Goal: Information Seeking & Learning: Learn about a topic

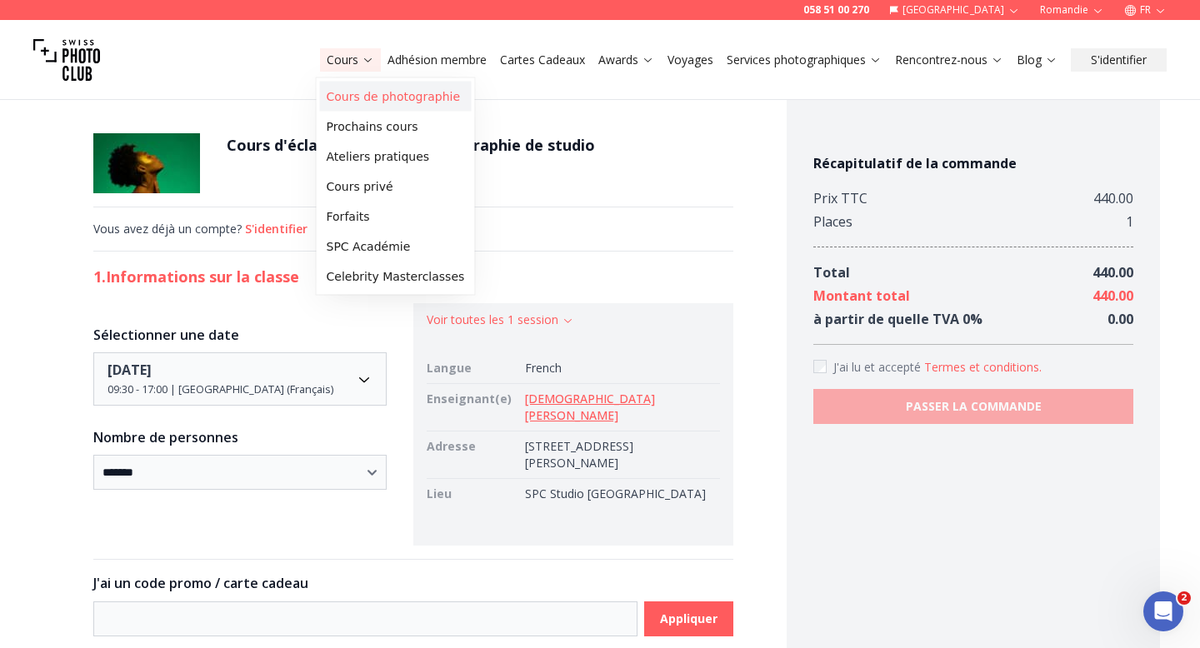
click at [374, 103] on link "Cours de photographie" at bounding box center [396, 97] width 152 height 30
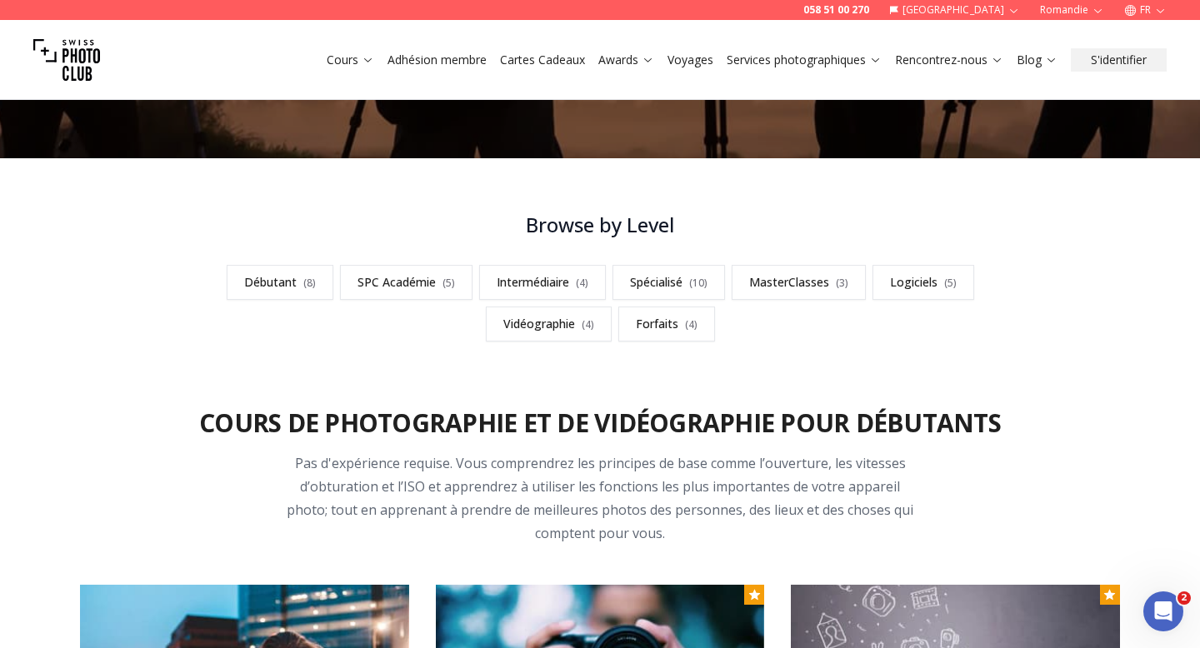
scroll to position [390, 0]
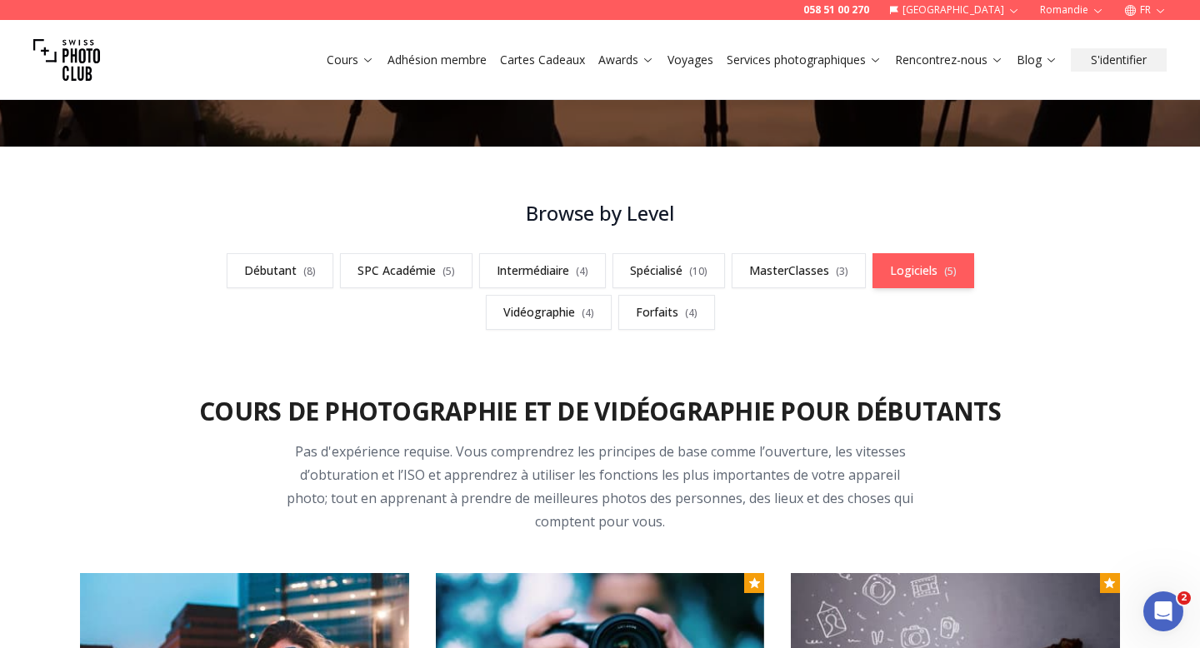
click at [917, 277] on link "Logiciels ( 5 )" at bounding box center [923, 270] width 102 height 35
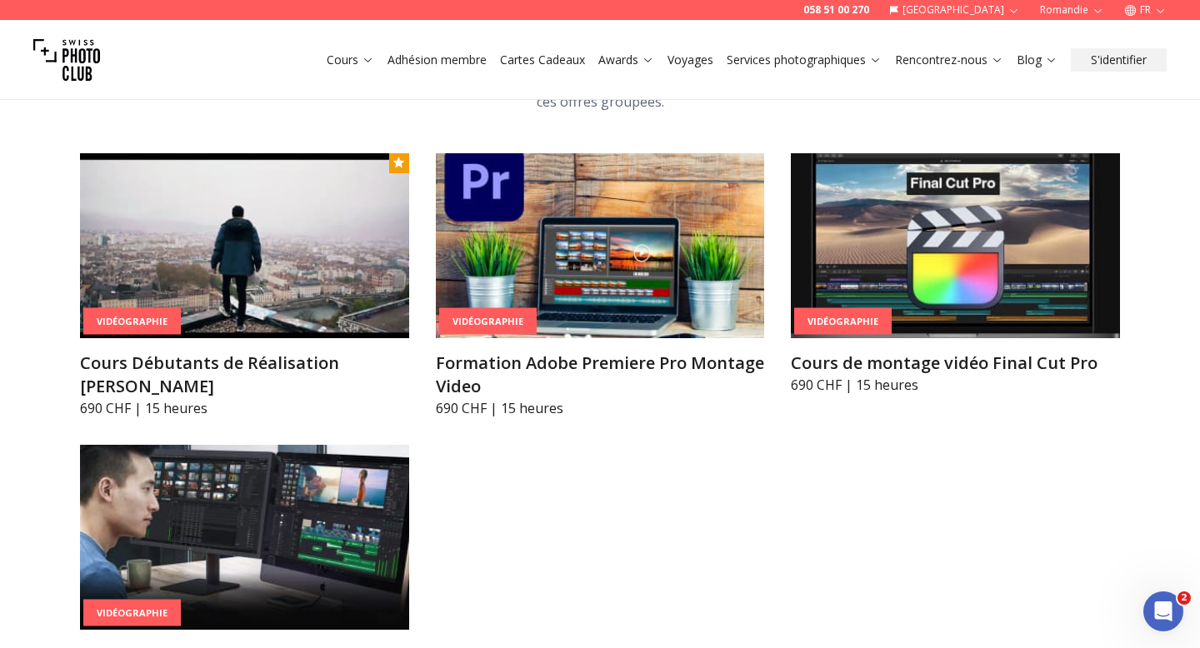
scroll to position [5875, 0]
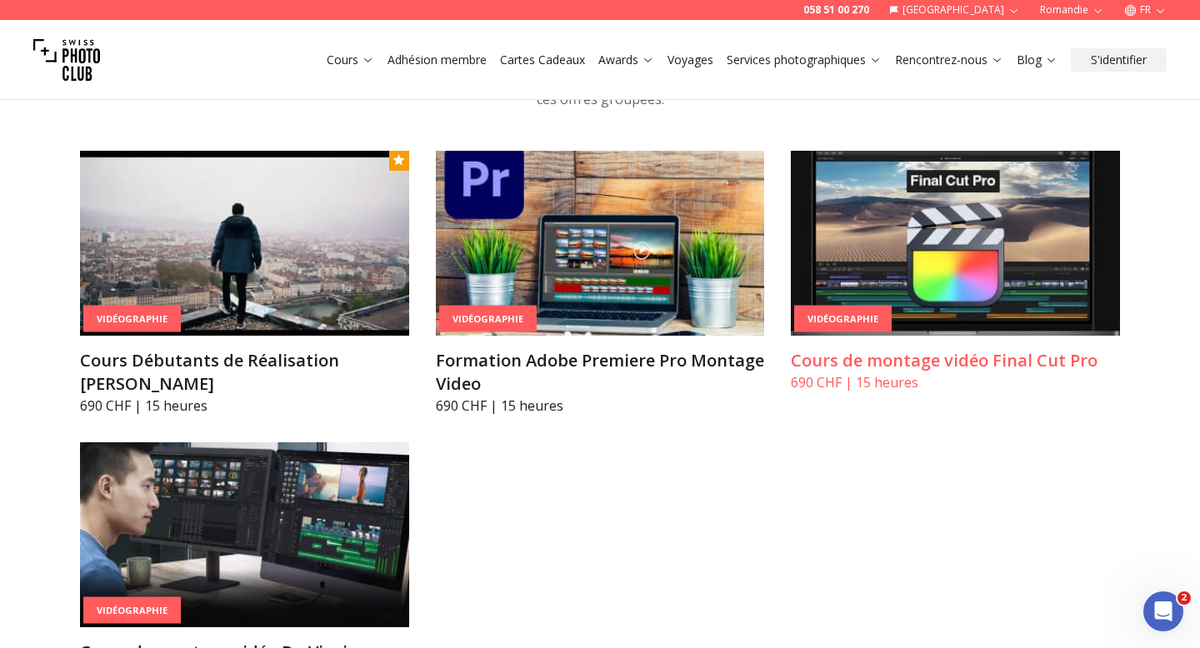
click at [939, 234] on img at bounding box center [955, 243] width 329 height 185
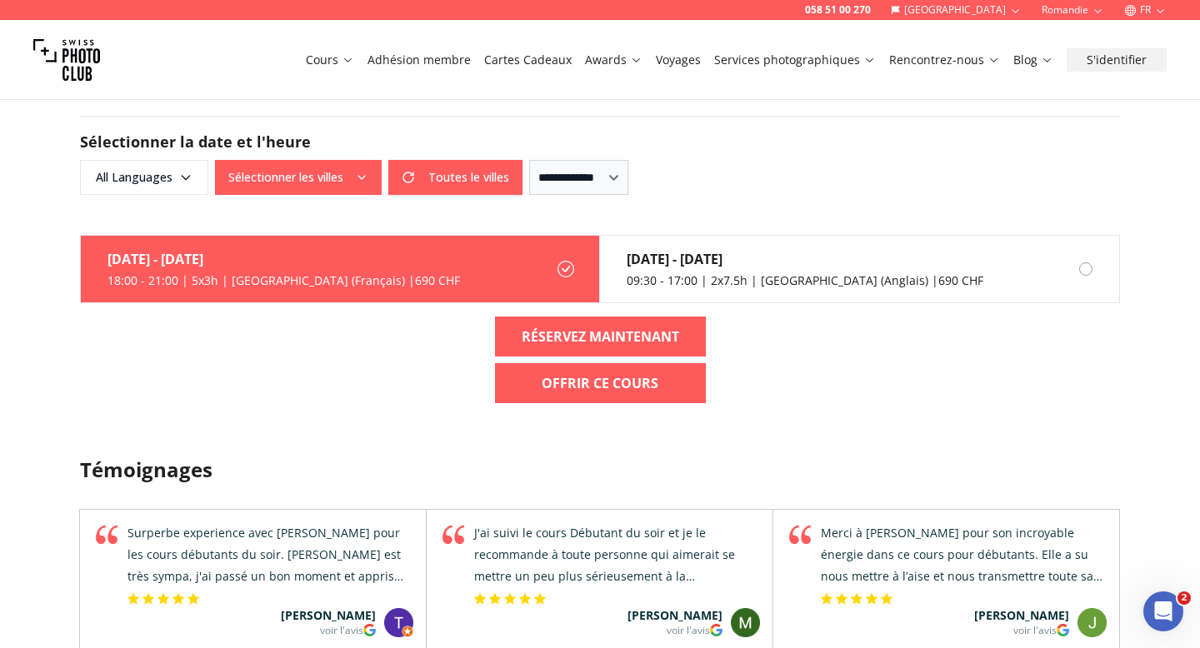
scroll to position [1332, 0]
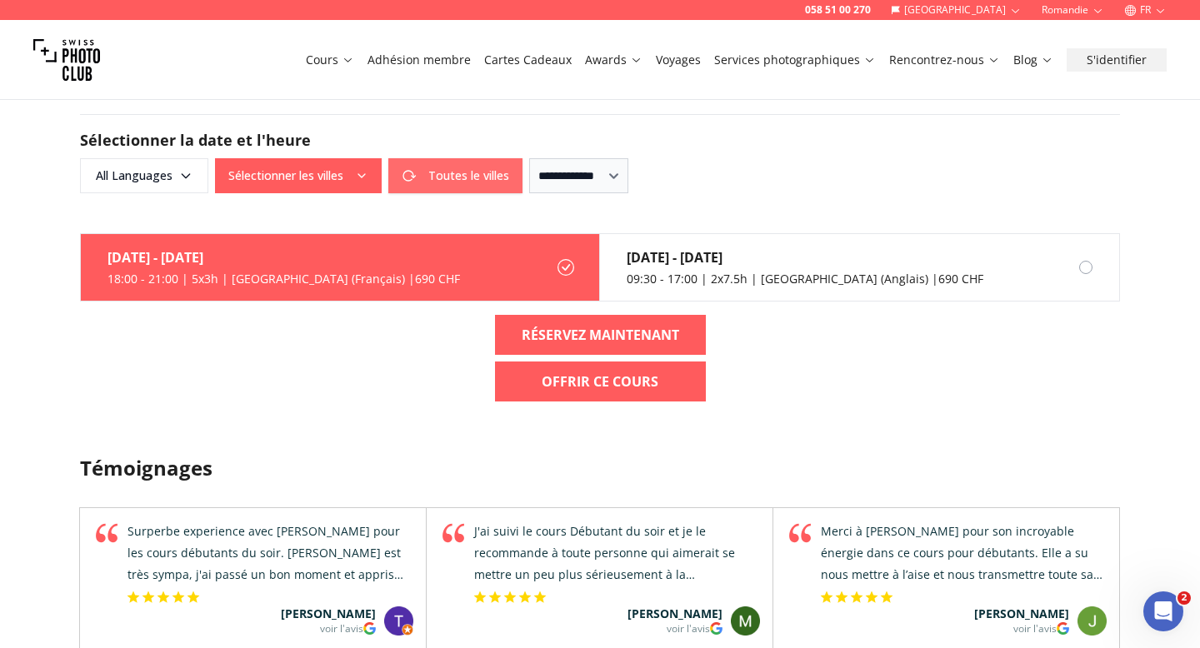
click at [461, 162] on button "Toutes le villes" at bounding box center [455, 175] width 134 height 35
click at [328, 158] on button "Toutes le villes" at bounding box center [298, 175] width 167 height 35
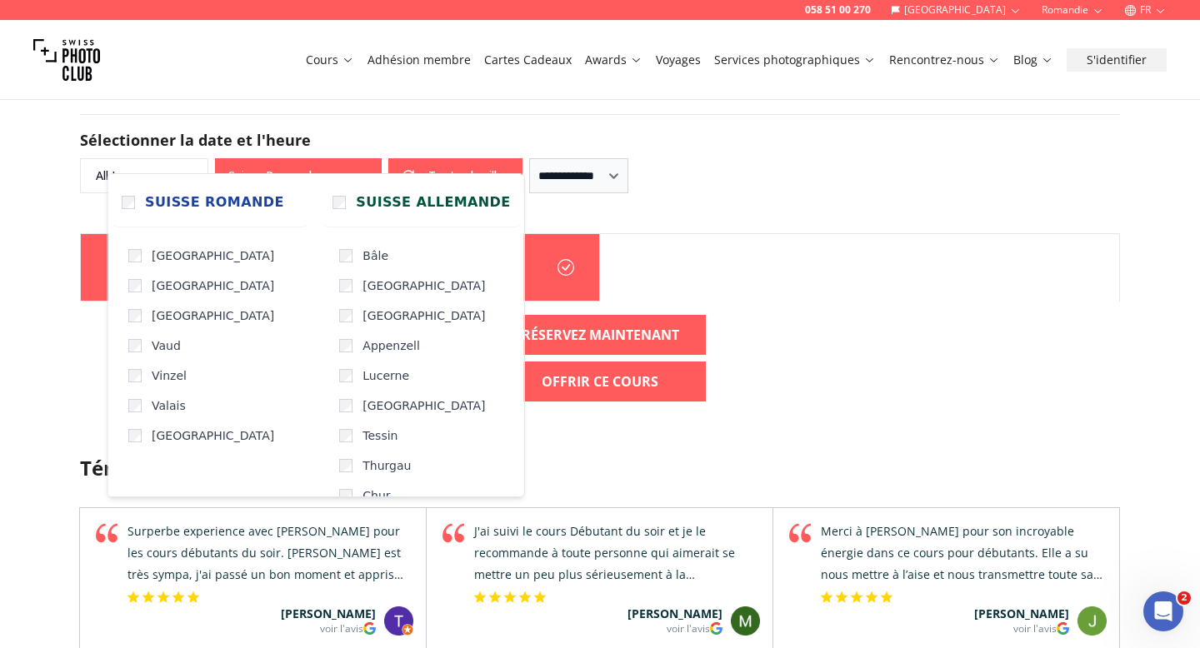
click at [355, 169] on icon "button" at bounding box center [361, 175] width 13 height 13
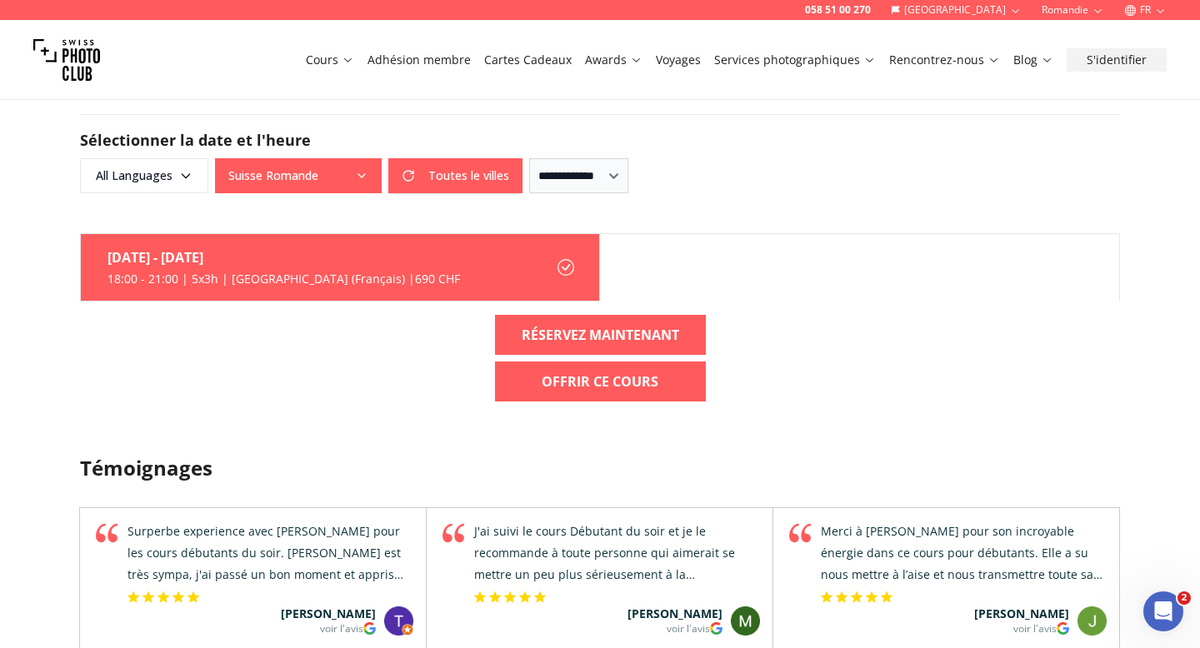
click at [307, 270] on div "[DATE] - [DATE] 18:00 - 21:00 | 5x3h | [GEOGRAPHIC_DATA] (Français) | 690 CHF" at bounding box center [270, 267] width 379 height 67
click at [307, 247] on div "[DATE] - [DATE]" at bounding box center [283, 257] width 352 height 20
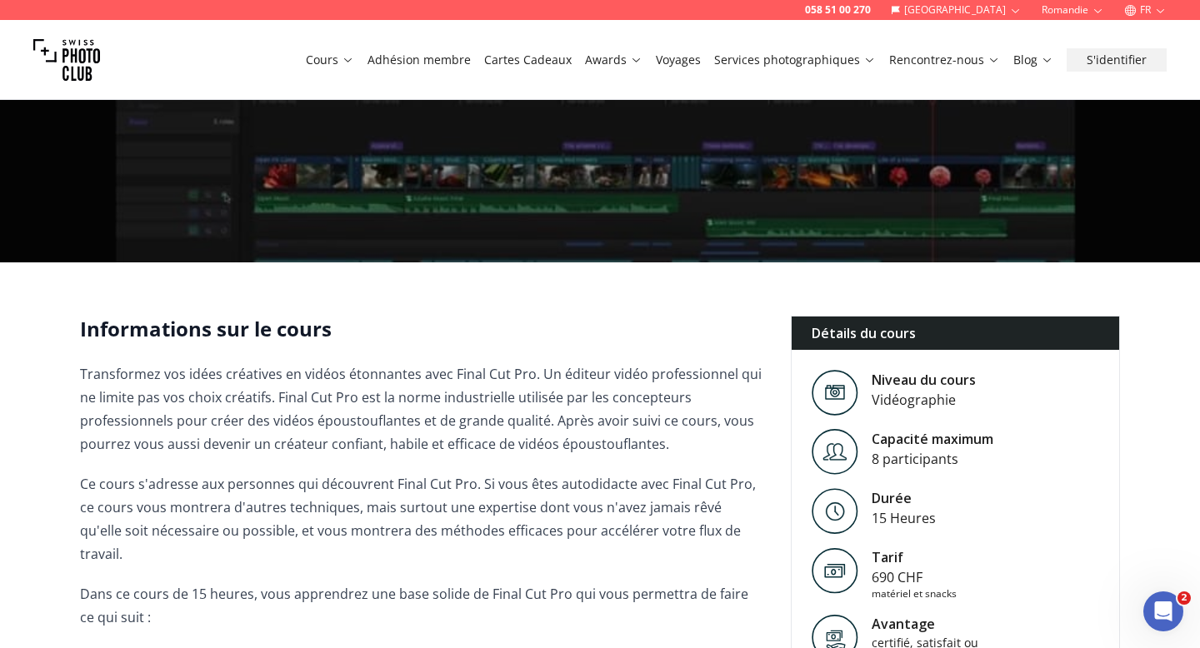
scroll to position [157, 0]
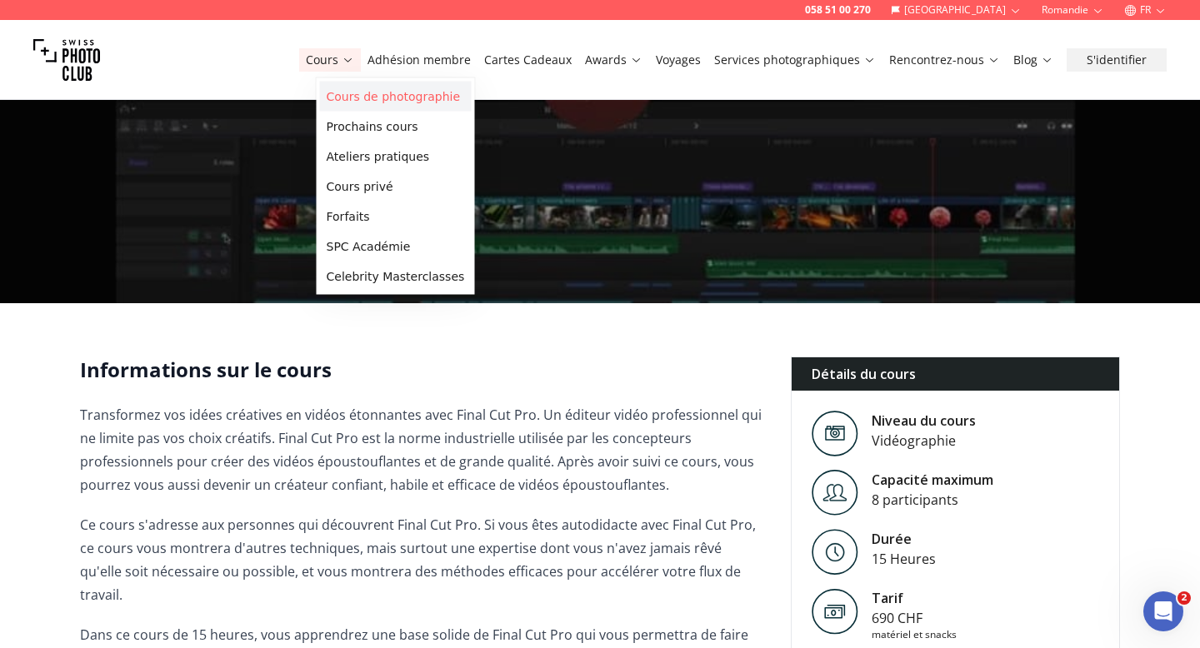
click at [370, 93] on link "Cours de photographie" at bounding box center [396, 97] width 152 height 30
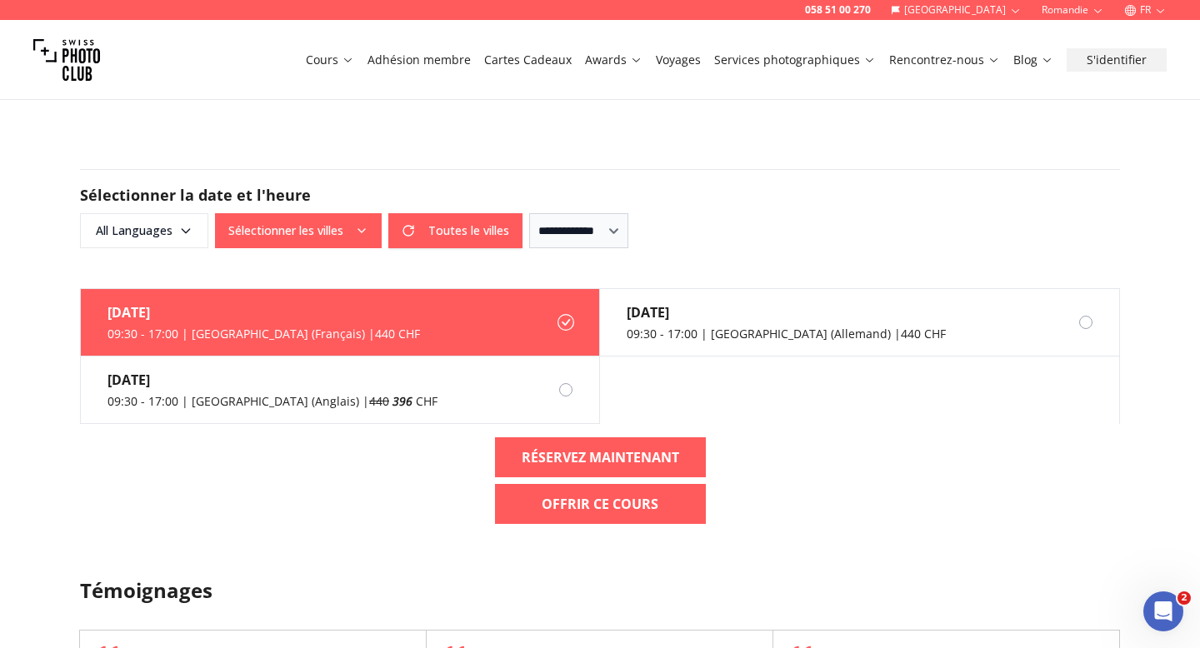
scroll to position [1641, 0]
